Goal: Task Accomplishment & Management: Manage account settings

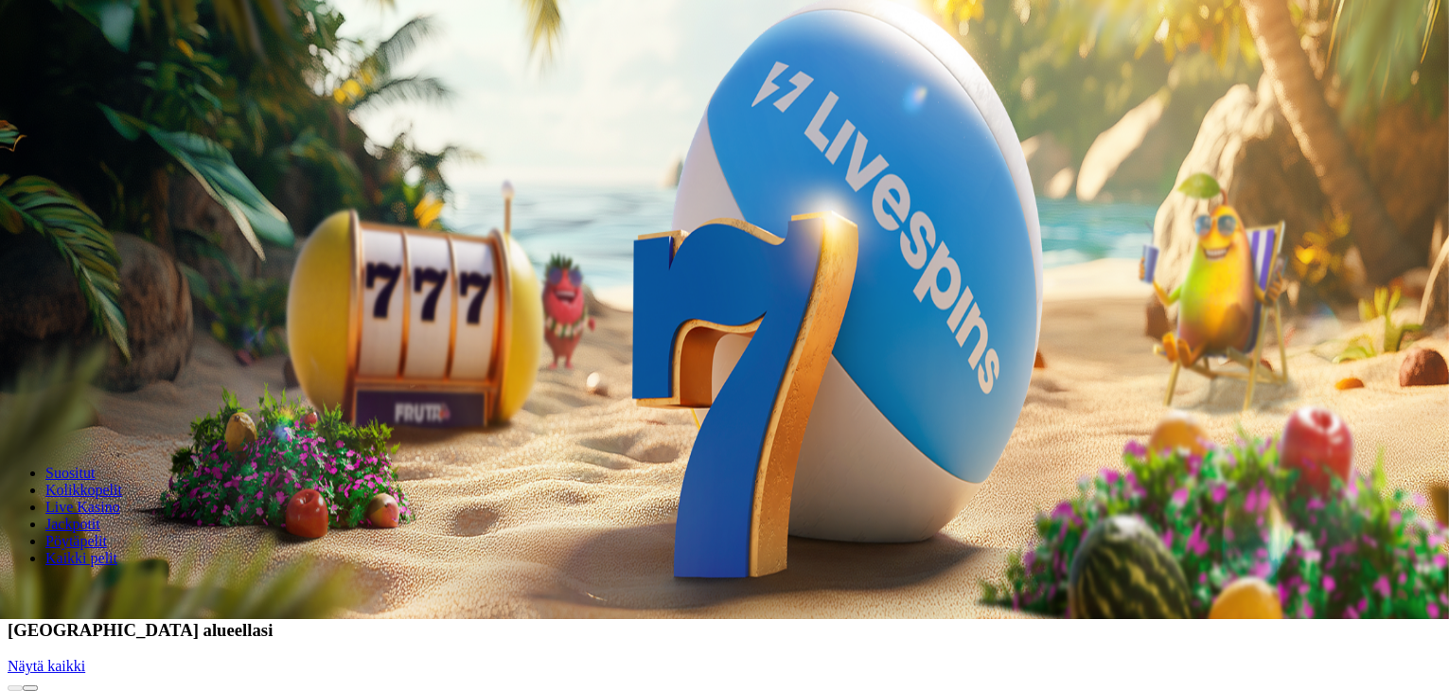
scroll to position [61, 0]
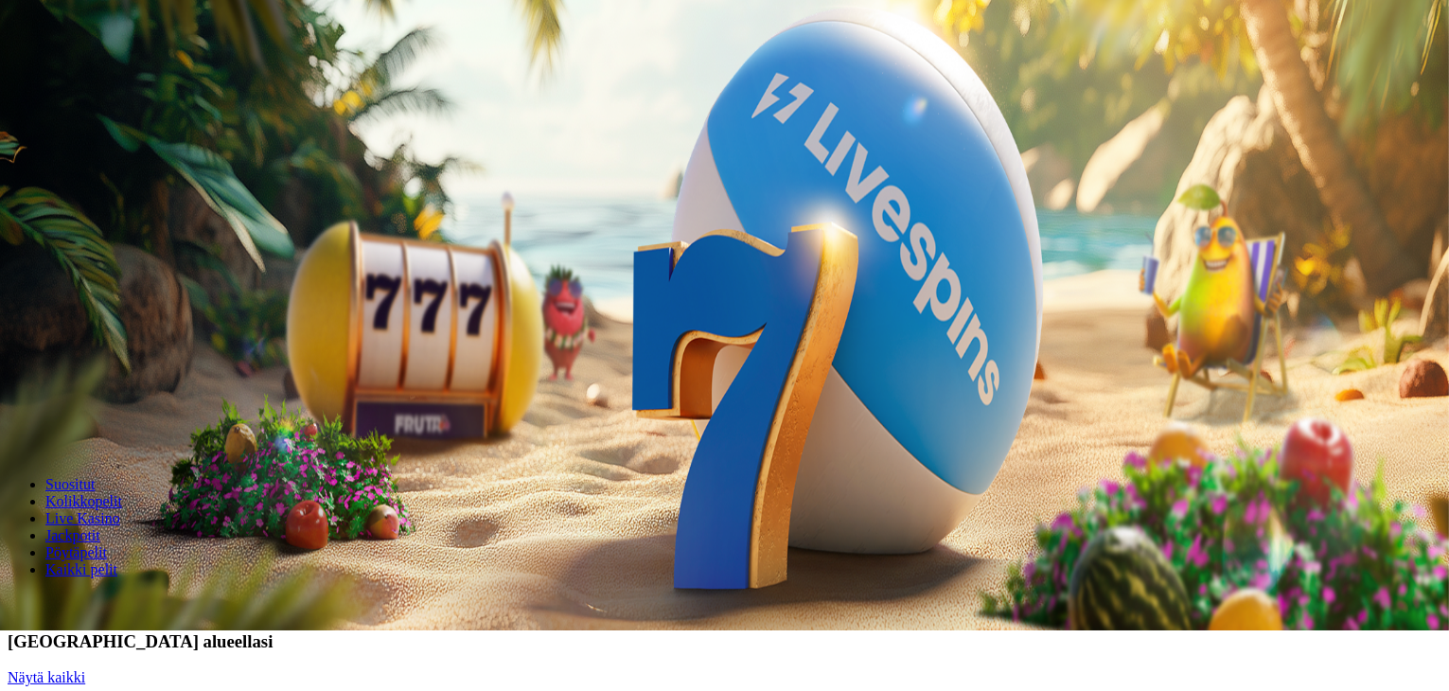
click at [108, 15] on span "Kirjaudu" at bounding box center [131, 8] width 46 height 14
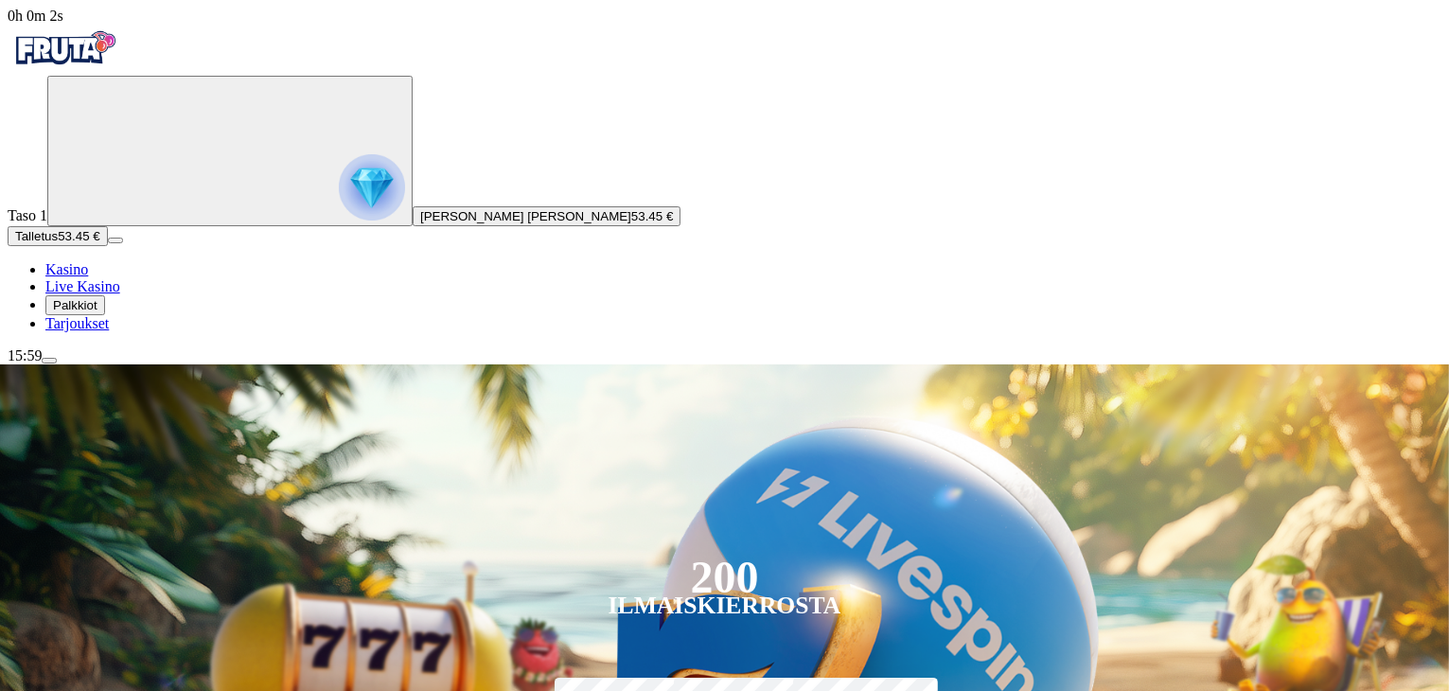
click at [98, 312] on span "Palkkiot" at bounding box center [75, 305] width 44 height 14
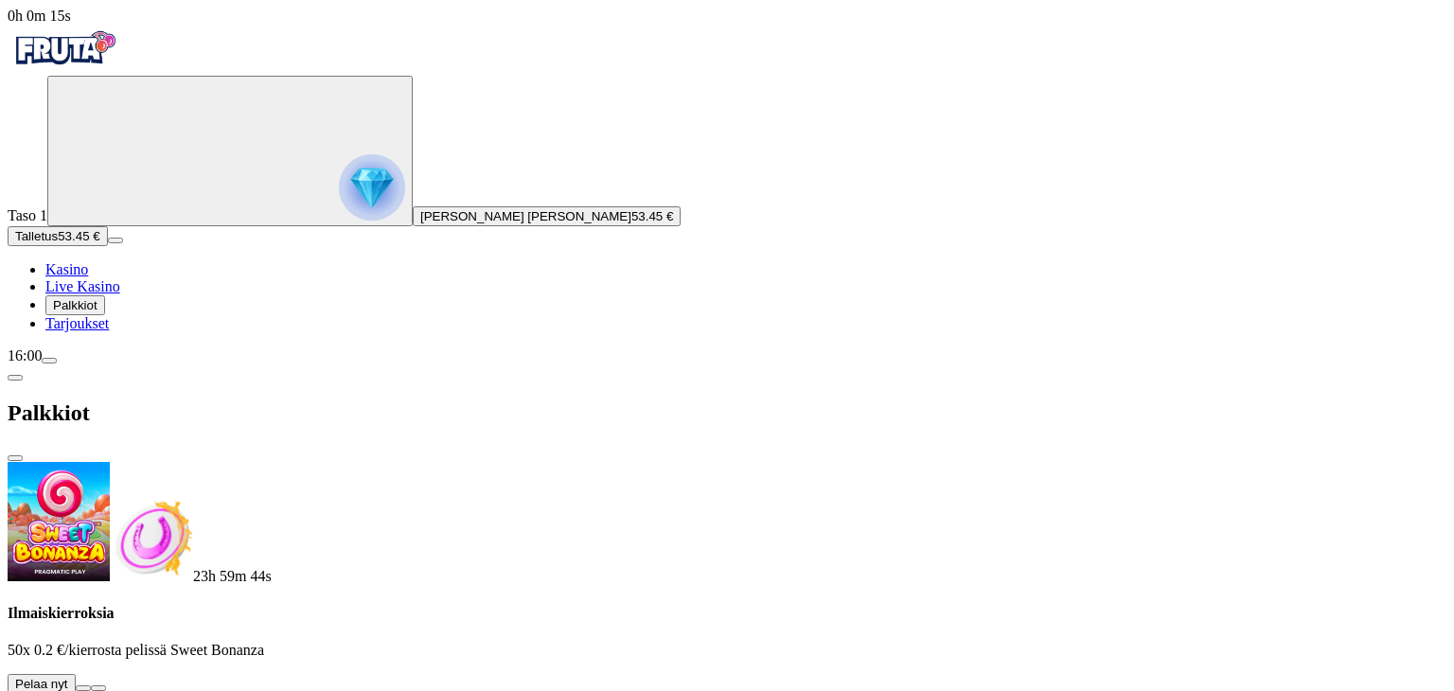
click at [91, 685] on button at bounding box center [83, 688] width 15 height 6
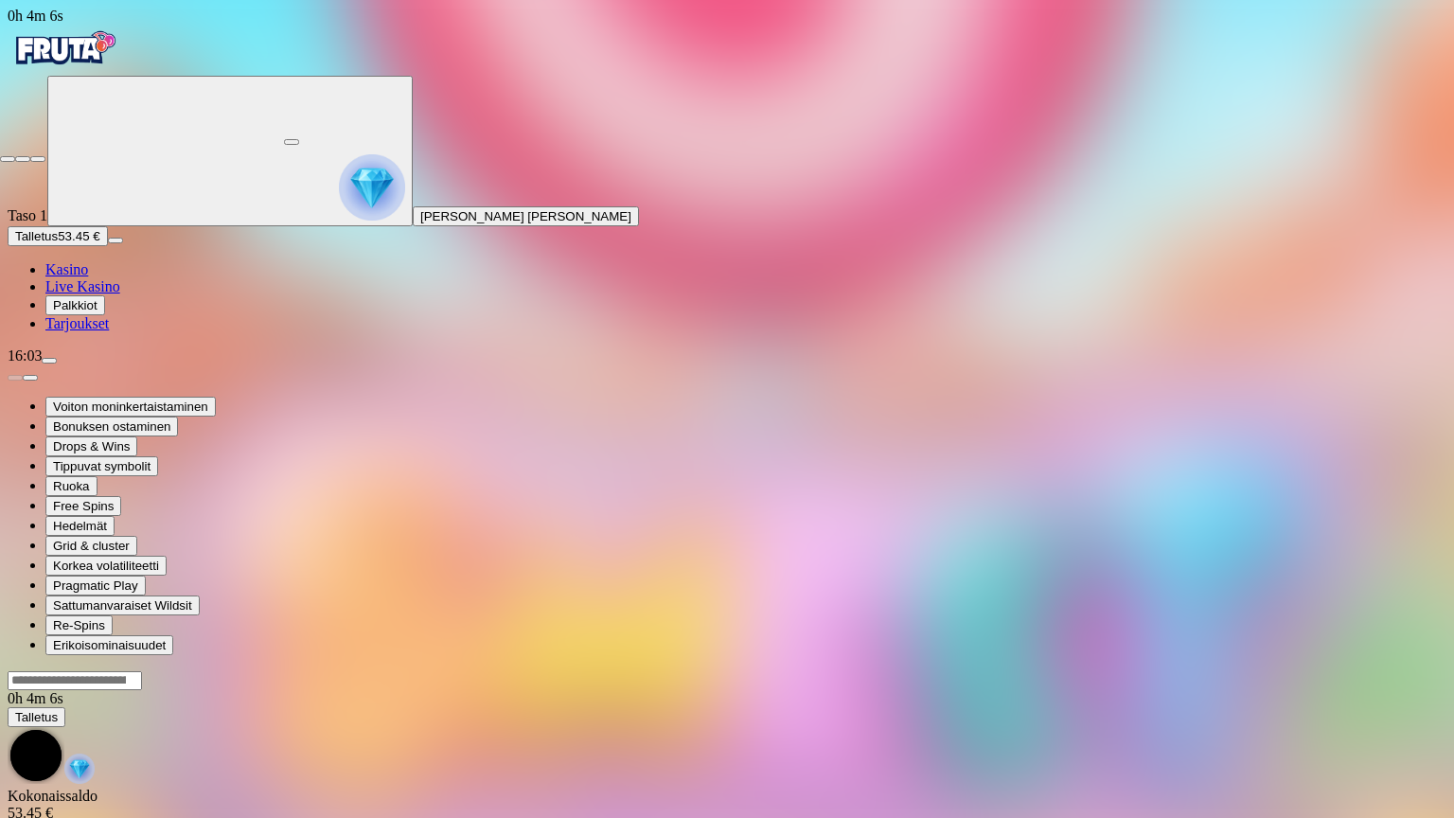
click at [8, 159] on span "close icon" at bounding box center [8, 159] width 0 height 0
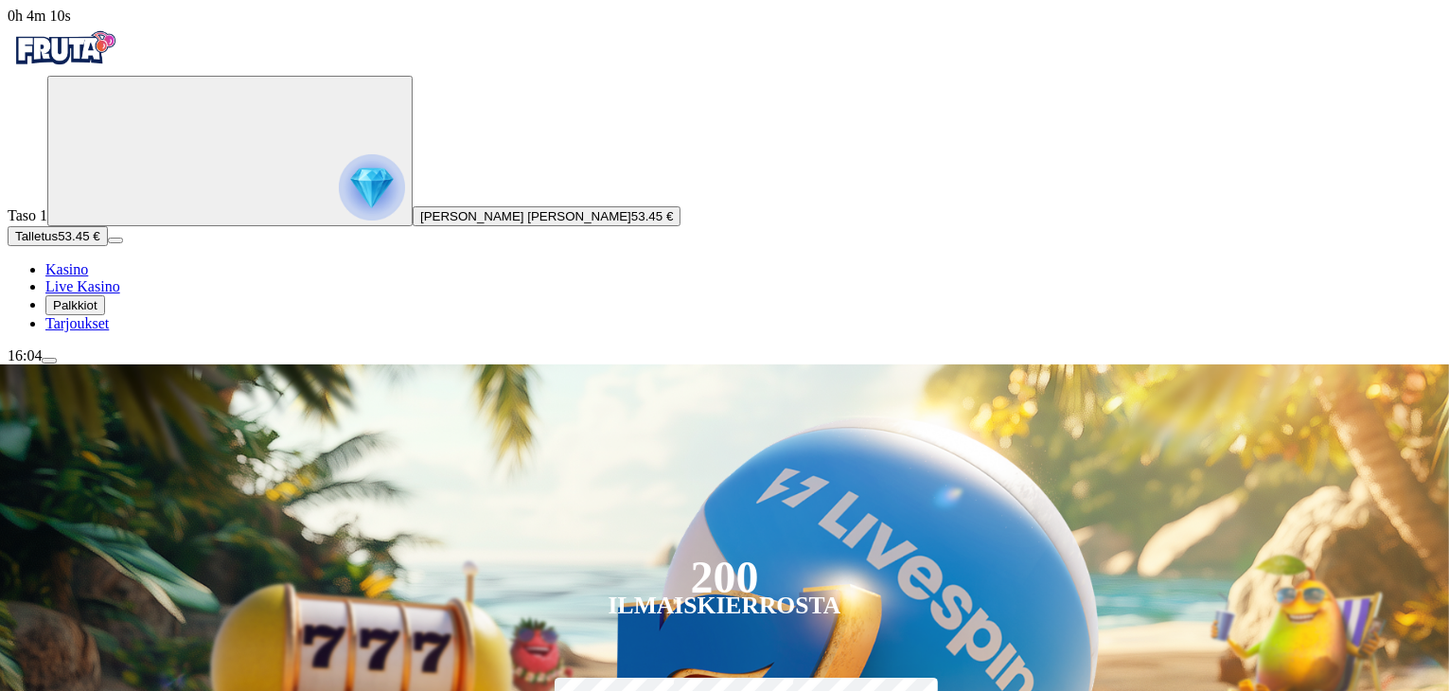
click at [49, 361] on span "menu icon" at bounding box center [49, 361] width 0 height 0
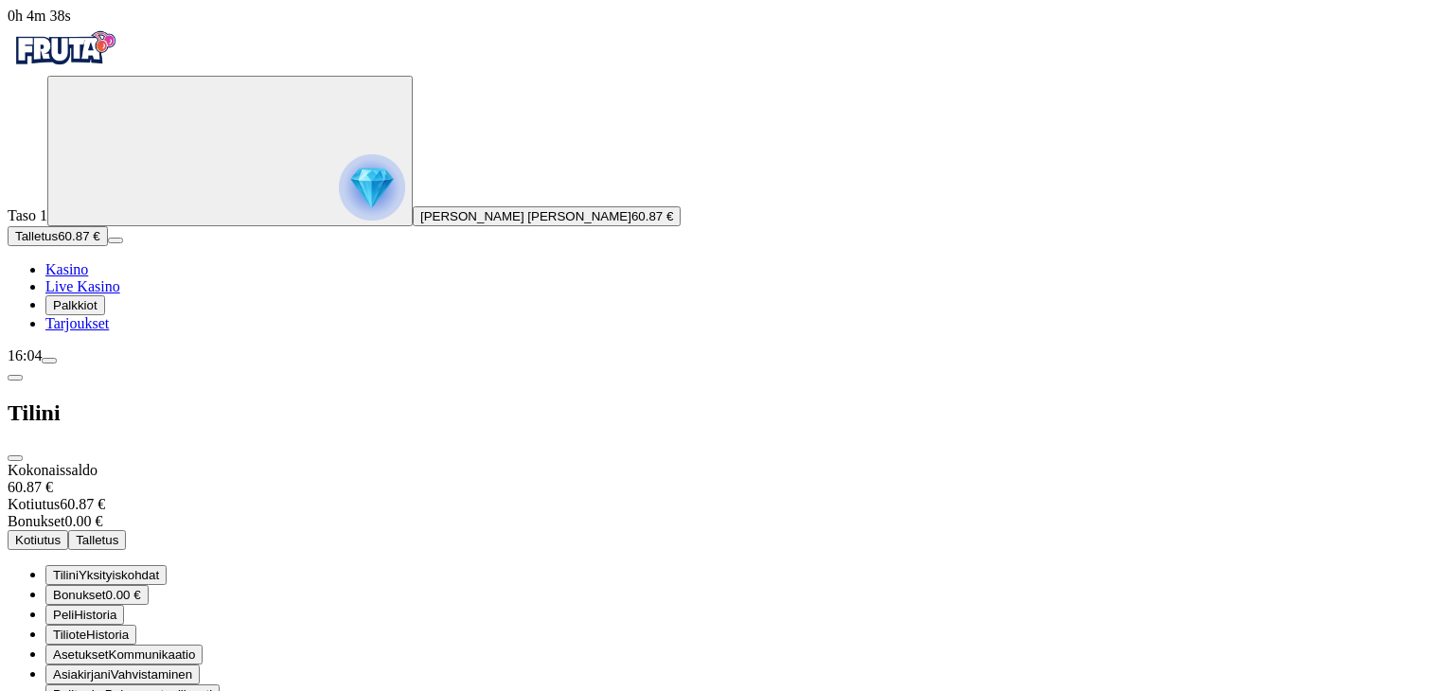
click at [61, 533] on span "Kotiutus" at bounding box center [37, 540] width 45 height 14
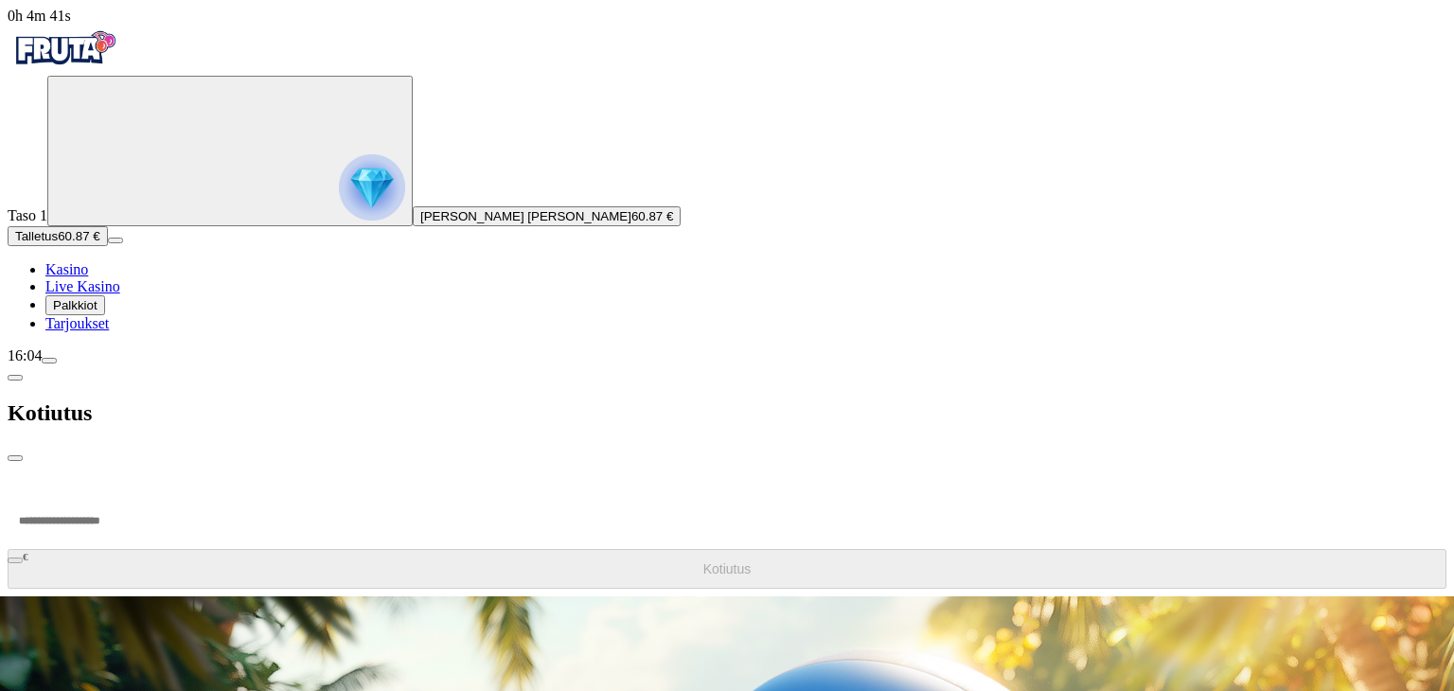
click at [15, 378] on span "chevron-left icon" at bounding box center [15, 378] width 0 height 0
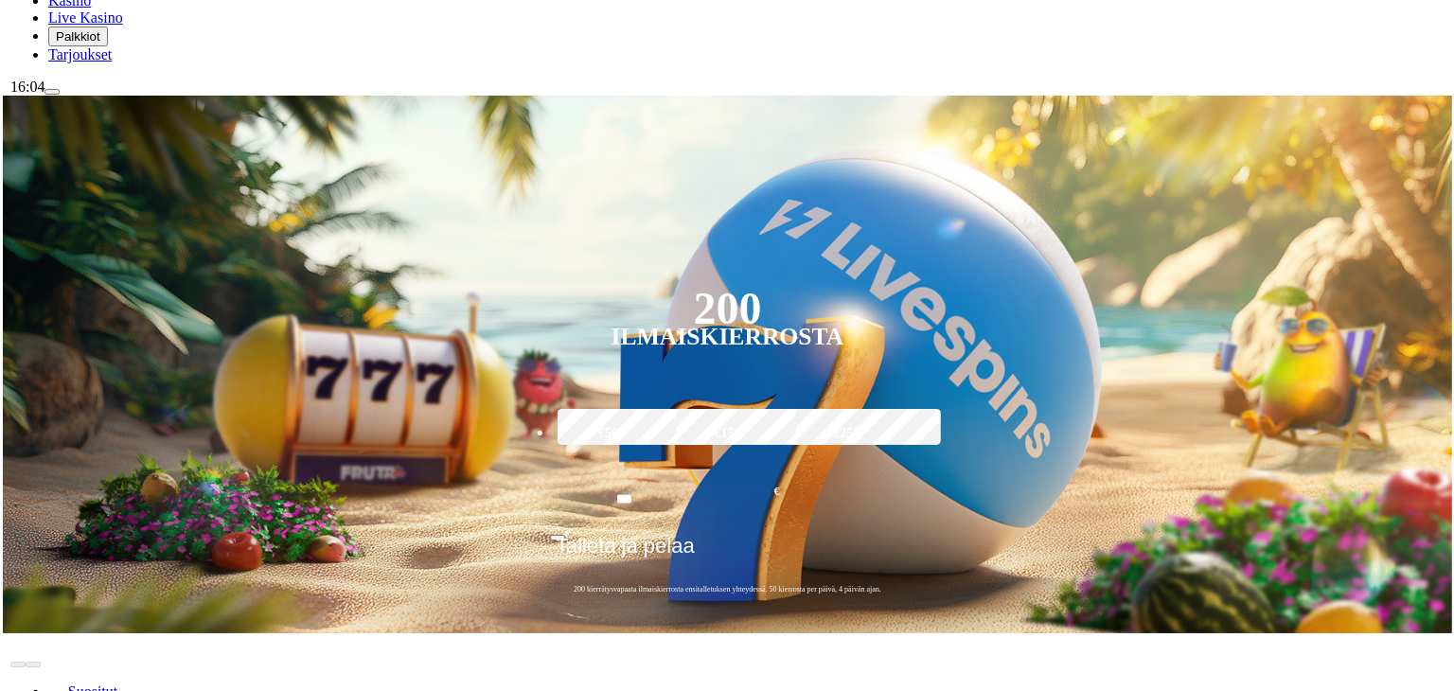
scroll to position [292, 0]
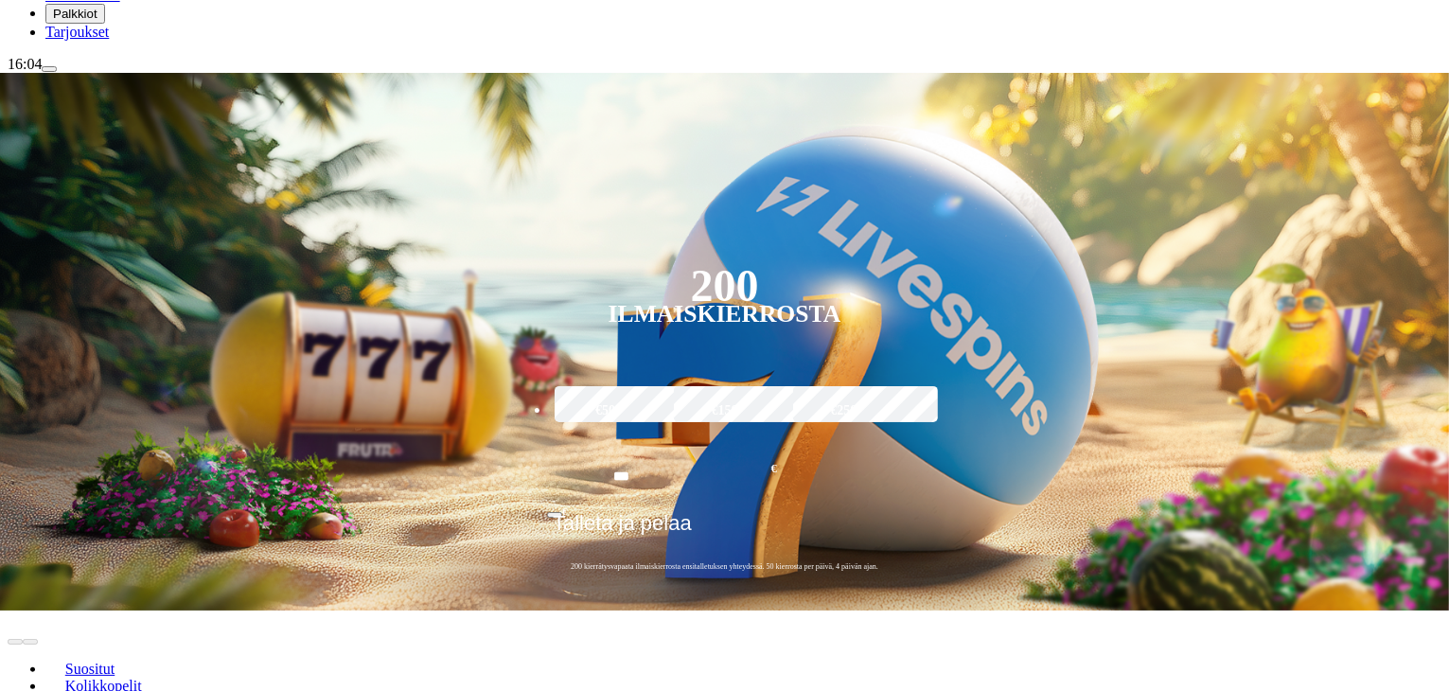
click at [49, 69] on span "menu icon" at bounding box center [49, 69] width 0 height 0
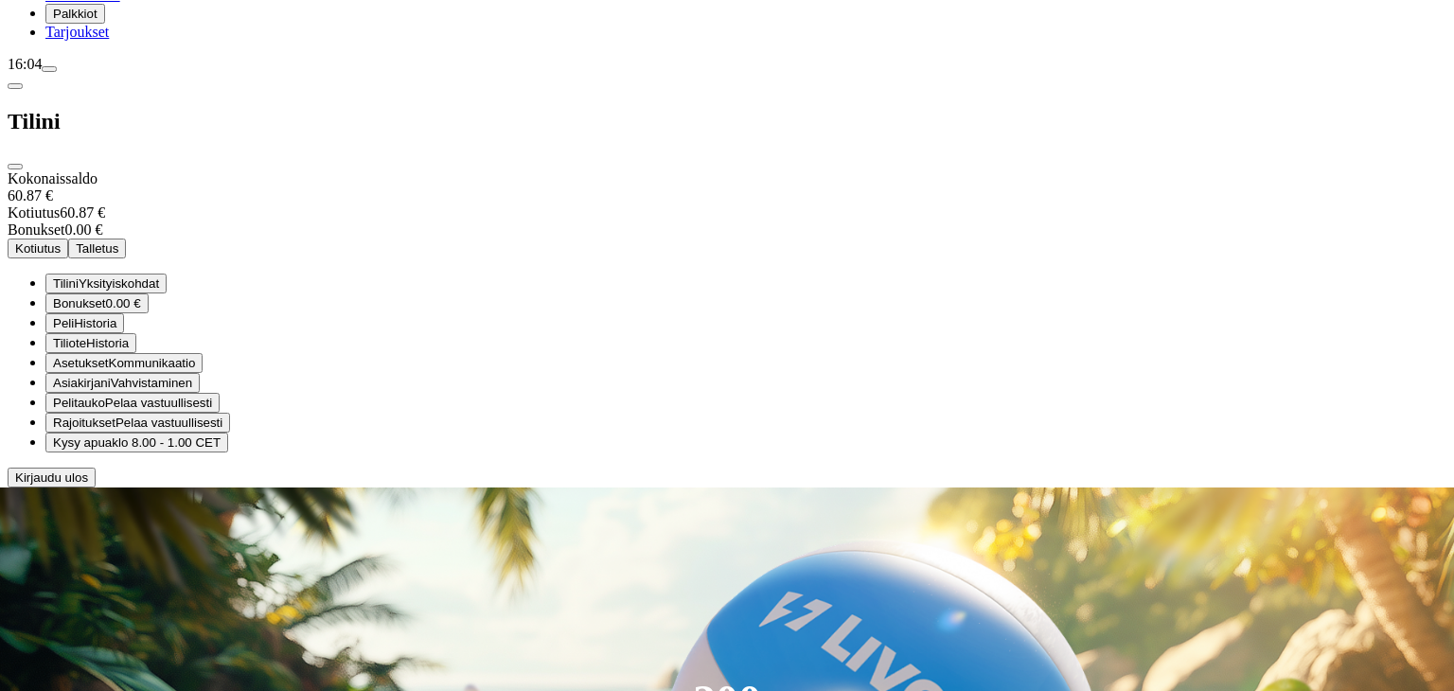
click at [61, 241] on span "Kotiutus" at bounding box center [37, 248] width 45 height 14
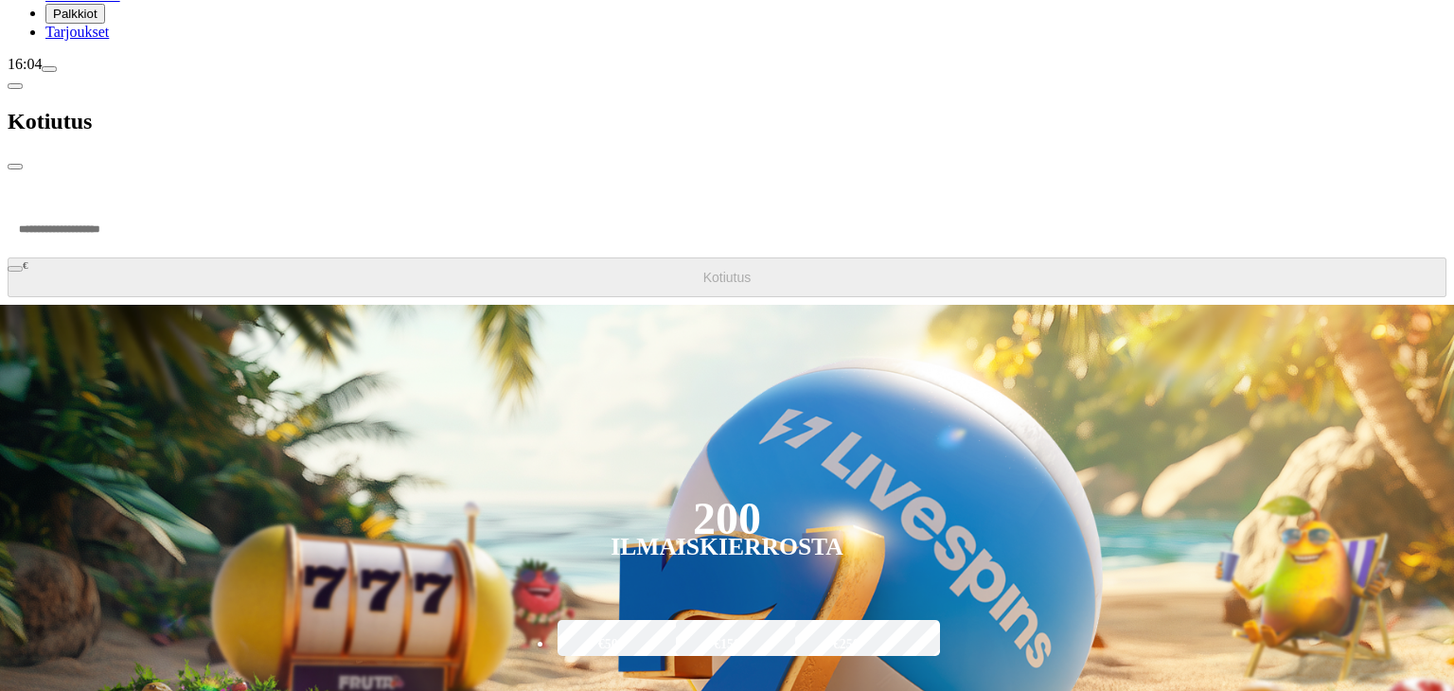
click at [135, 201] on input "number" at bounding box center [72, 229] width 128 height 57
type input "*****"
click at [380, 258] on button "Kotiutus" at bounding box center [727, 278] width 1439 height 40
click at [15, 86] on span "chevron-left icon" at bounding box center [15, 86] width 0 height 0
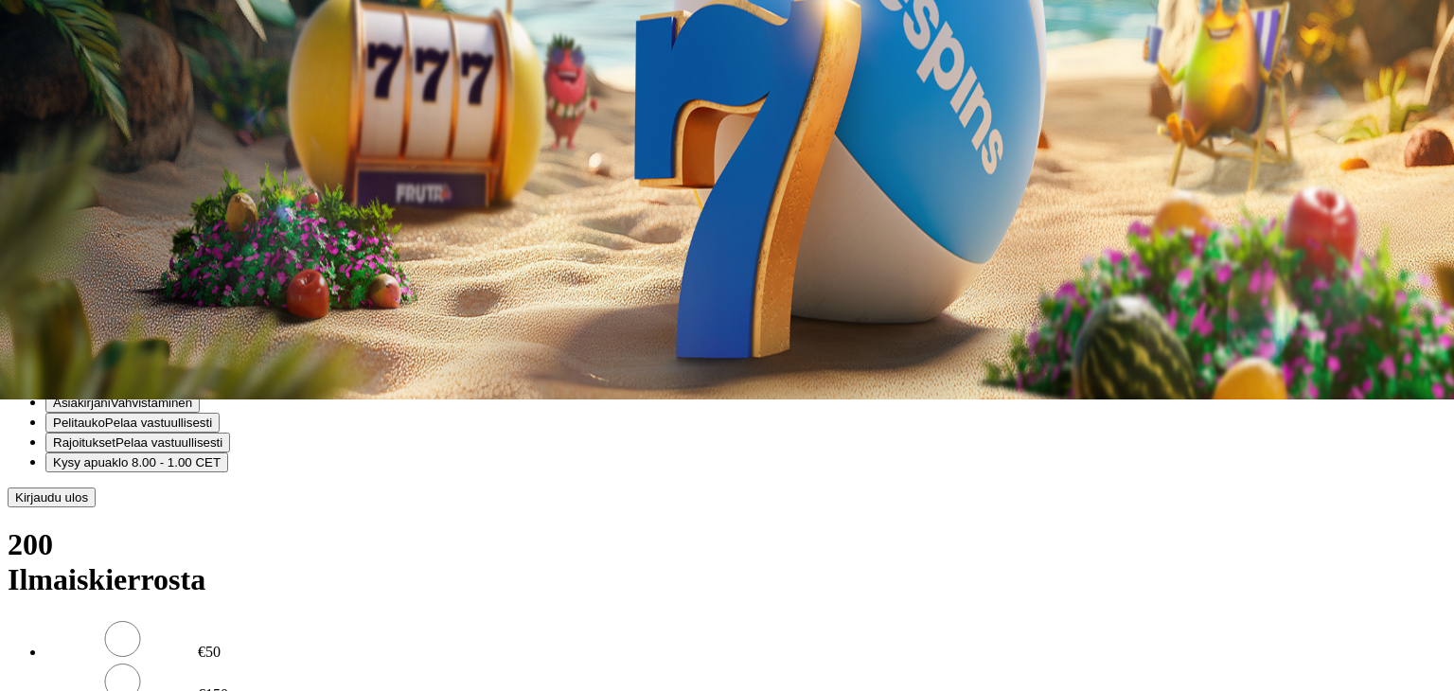
click at [49, 69] on span "menu icon" at bounding box center [49, 69] width 0 height 0
